Goal: Transaction & Acquisition: Obtain resource

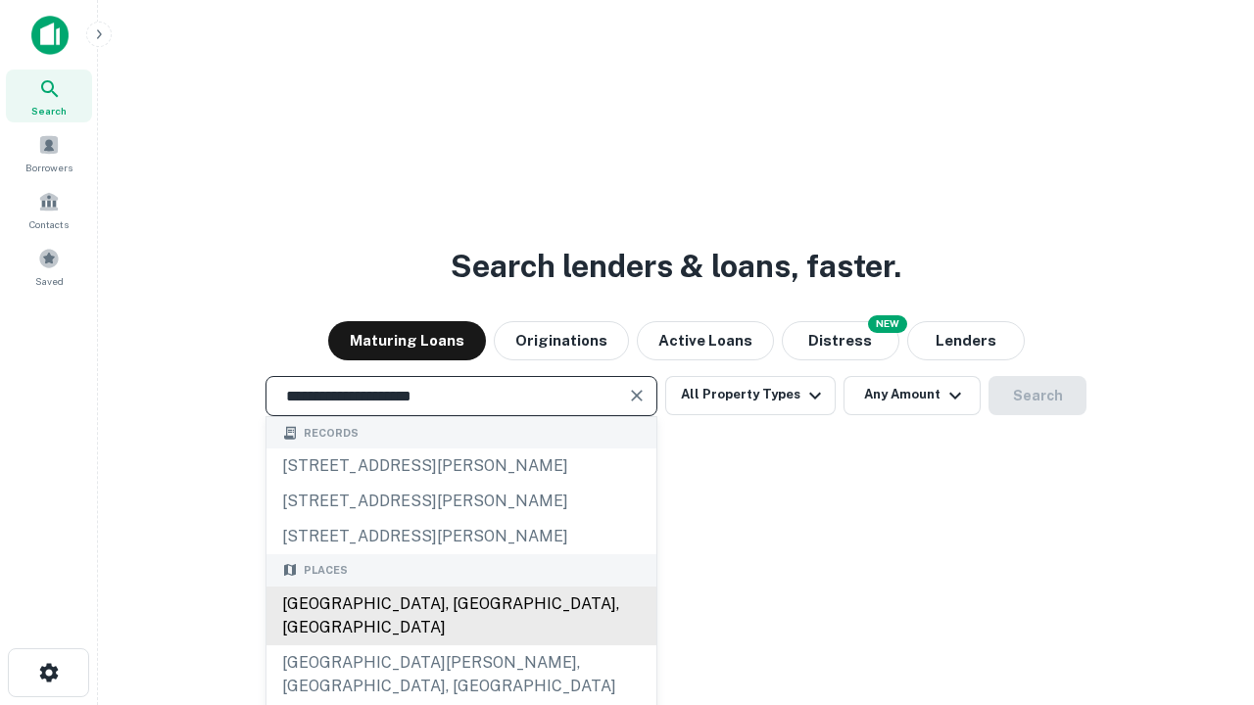
click at [460, 646] on div "Santa Monica, CA, USA" at bounding box center [461, 616] width 390 height 59
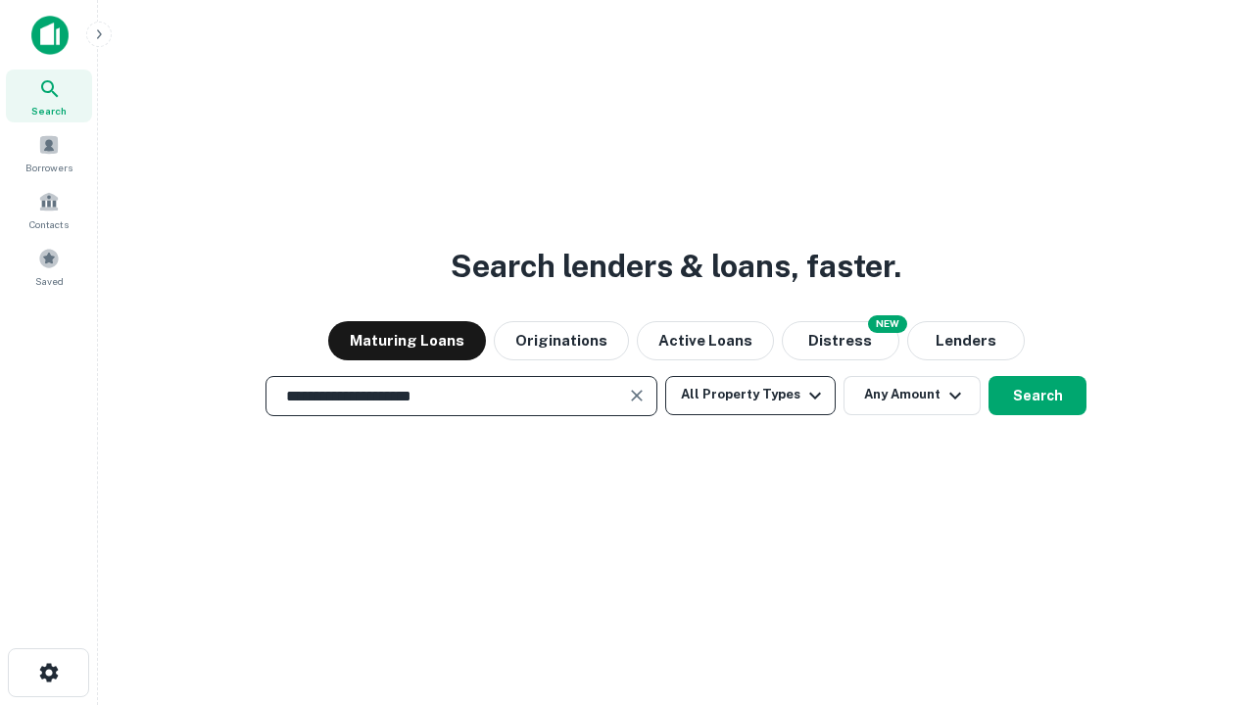
type input "**********"
click at [750, 395] on button "All Property Types" at bounding box center [750, 395] width 170 height 39
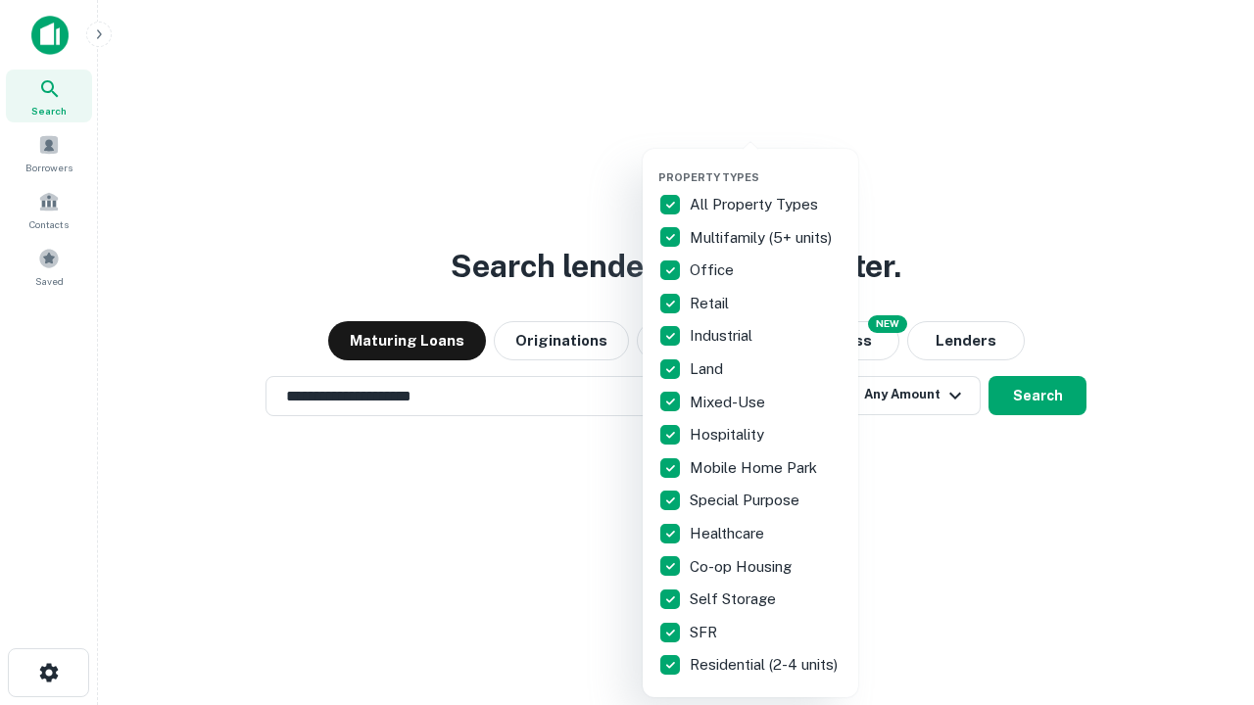
click at [766, 165] on button "button" at bounding box center [766, 165] width 216 height 1
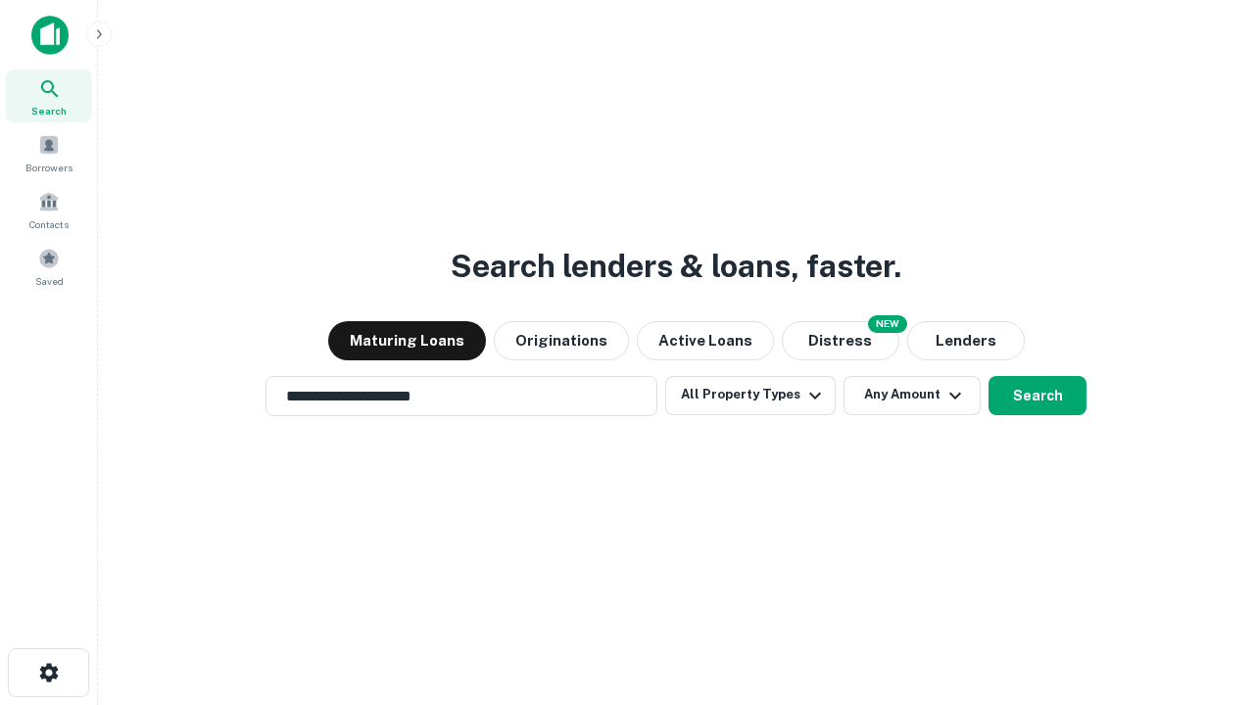
scroll to position [30, 0]
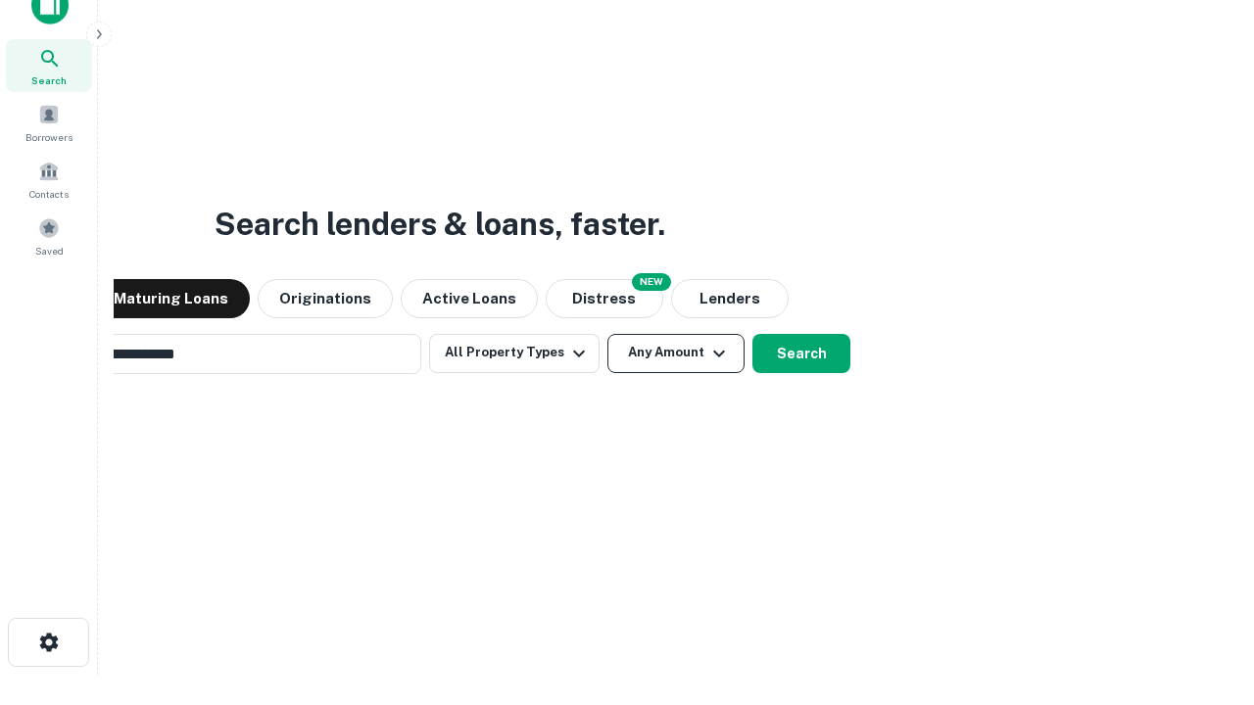
click at [607, 334] on button "Any Amount" at bounding box center [675, 353] width 137 height 39
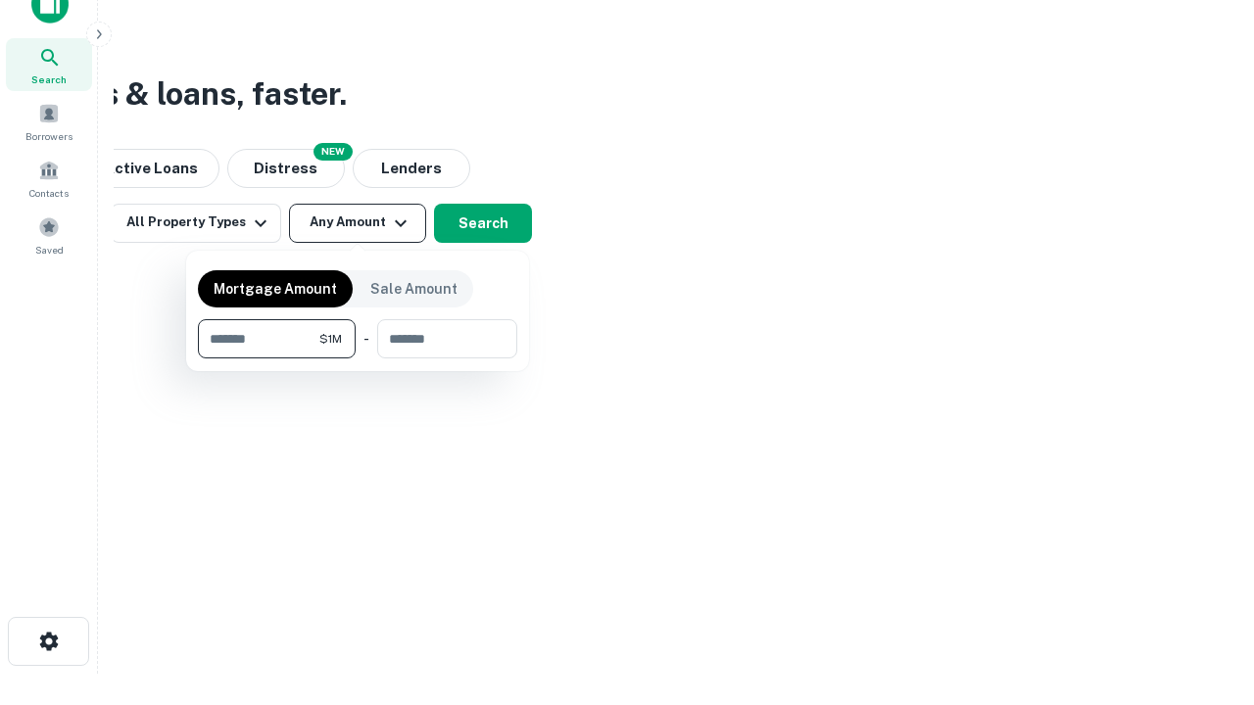
type input "*******"
click at [358, 359] on button "button" at bounding box center [357, 359] width 319 height 1
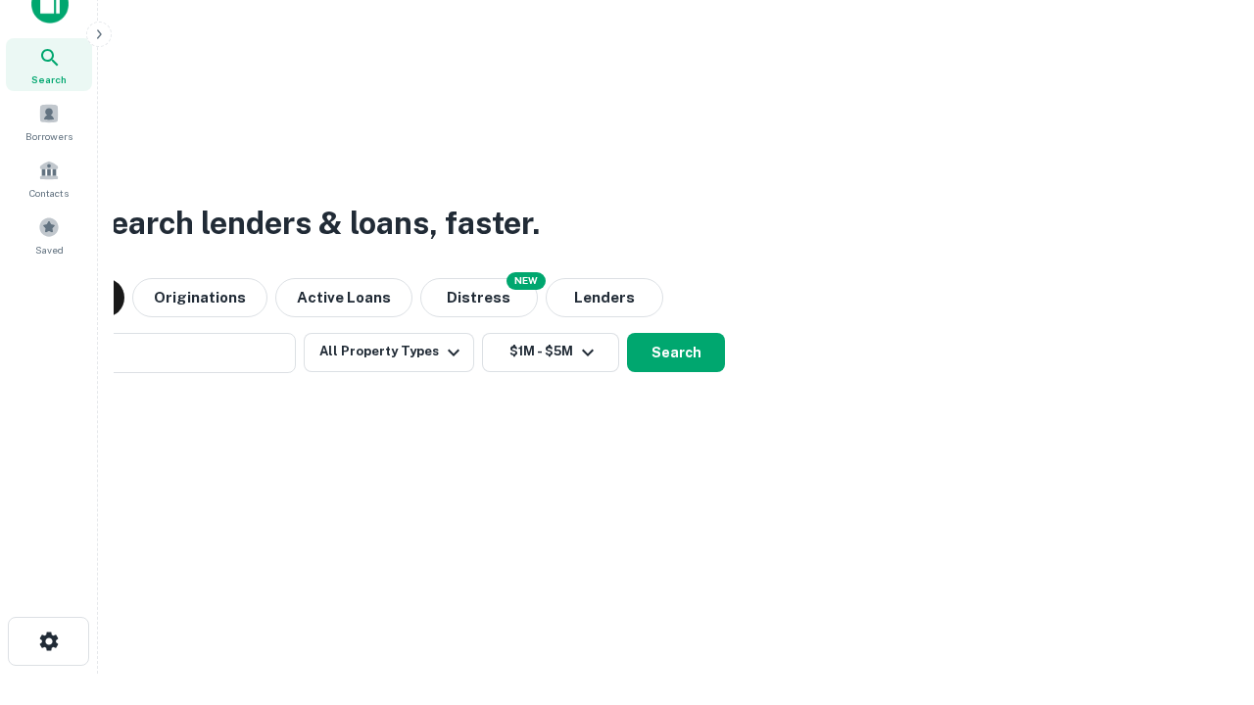
scroll to position [30, 0]
click at [627, 334] on button "Search" at bounding box center [676, 353] width 98 height 39
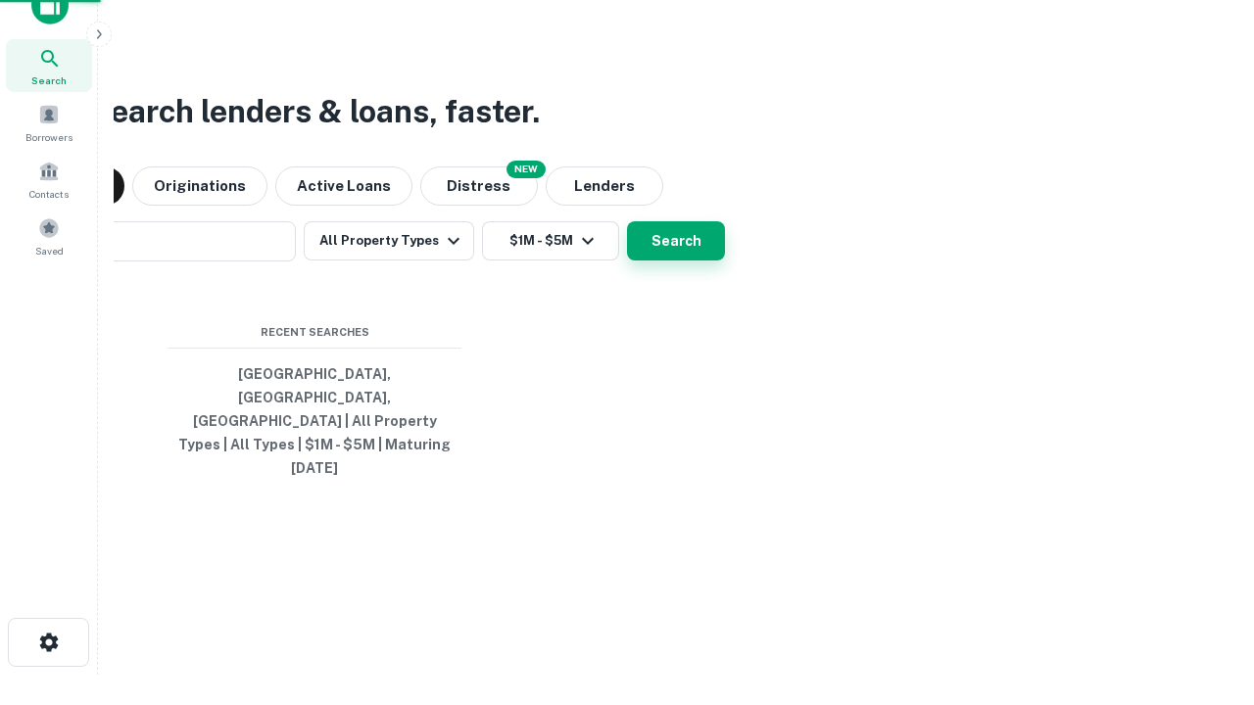
scroll to position [31, 0]
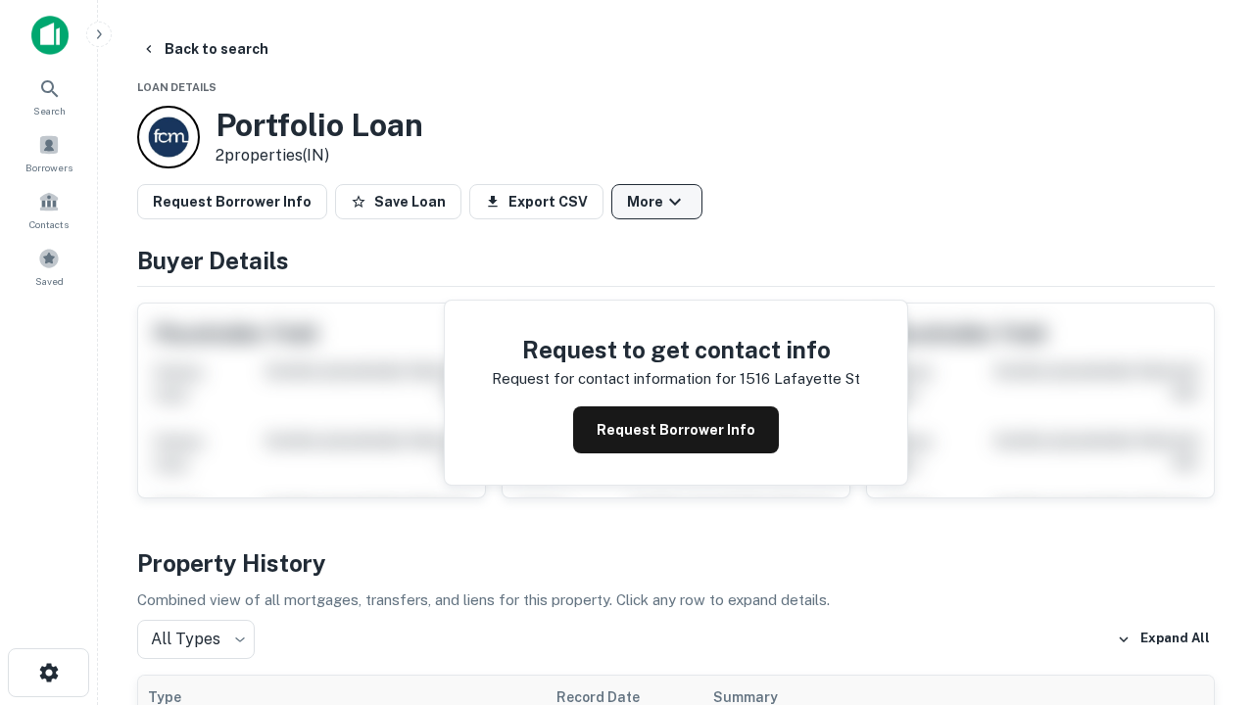
click at [656, 202] on button "More" at bounding box center [656, 201] width 91 height 35
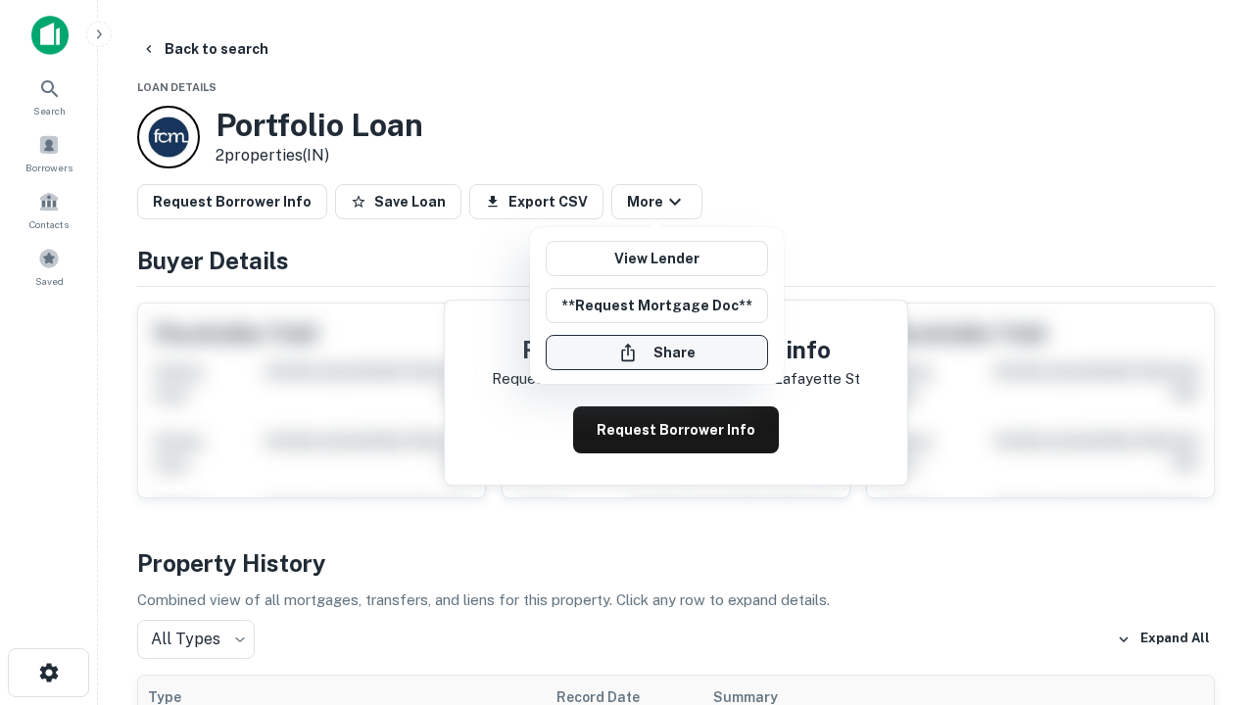
click at [656, 353] on button "Share" at bounding box center [657, 352] width 222 height 35
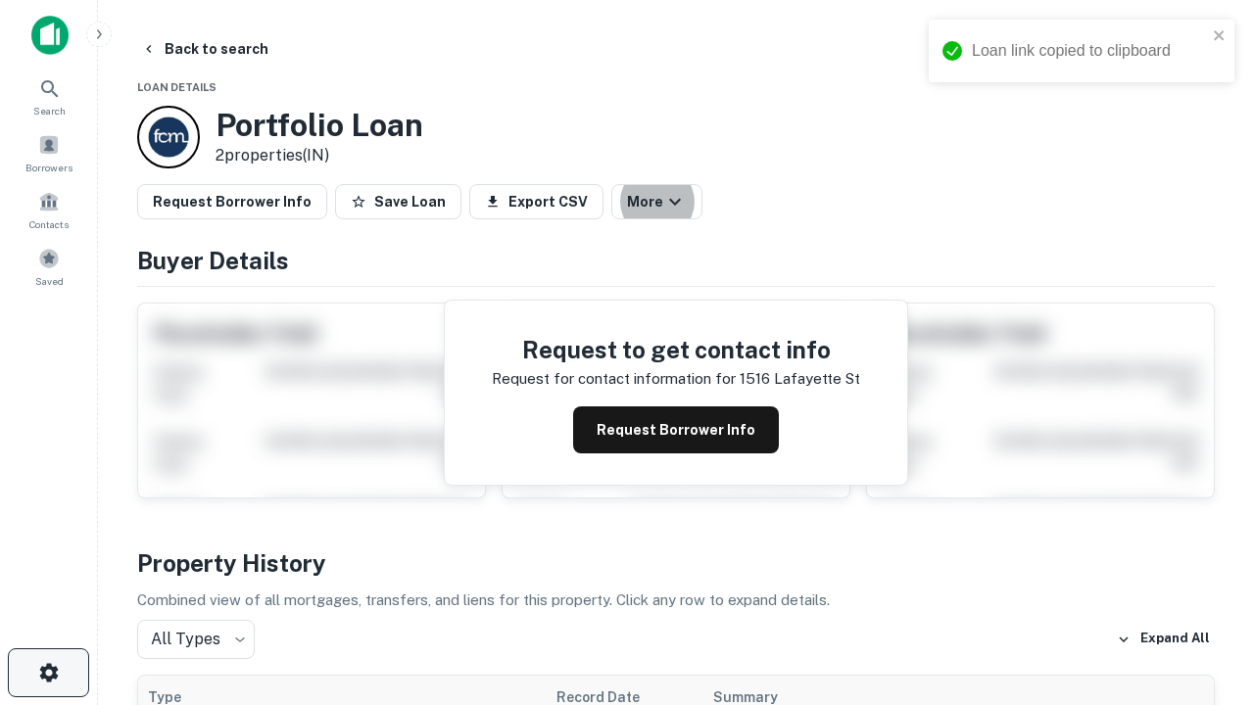
click at [48, 673] on icon "button" at bounding box center [49, 673] width 24 height 24
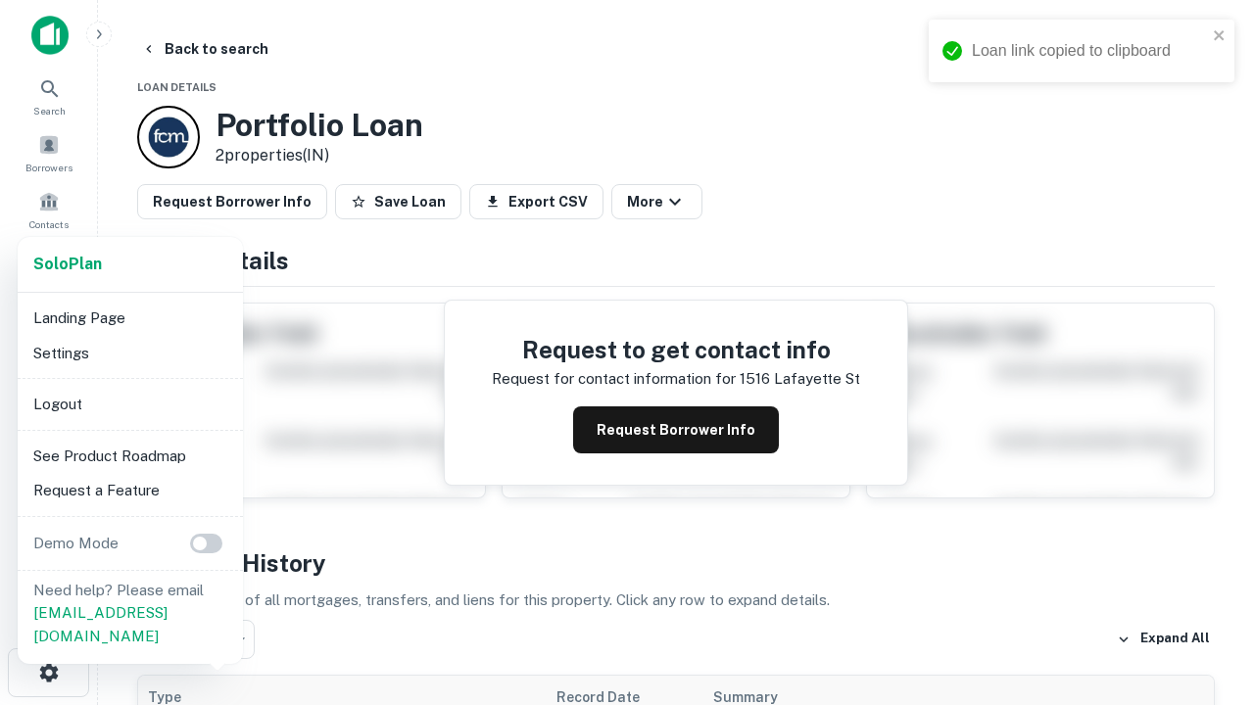
click at [129, 404] on li "Logout" at bounding box center [130, 404] width 210 height 35
